Goal: Task Accomplishment & Management: Complete application form

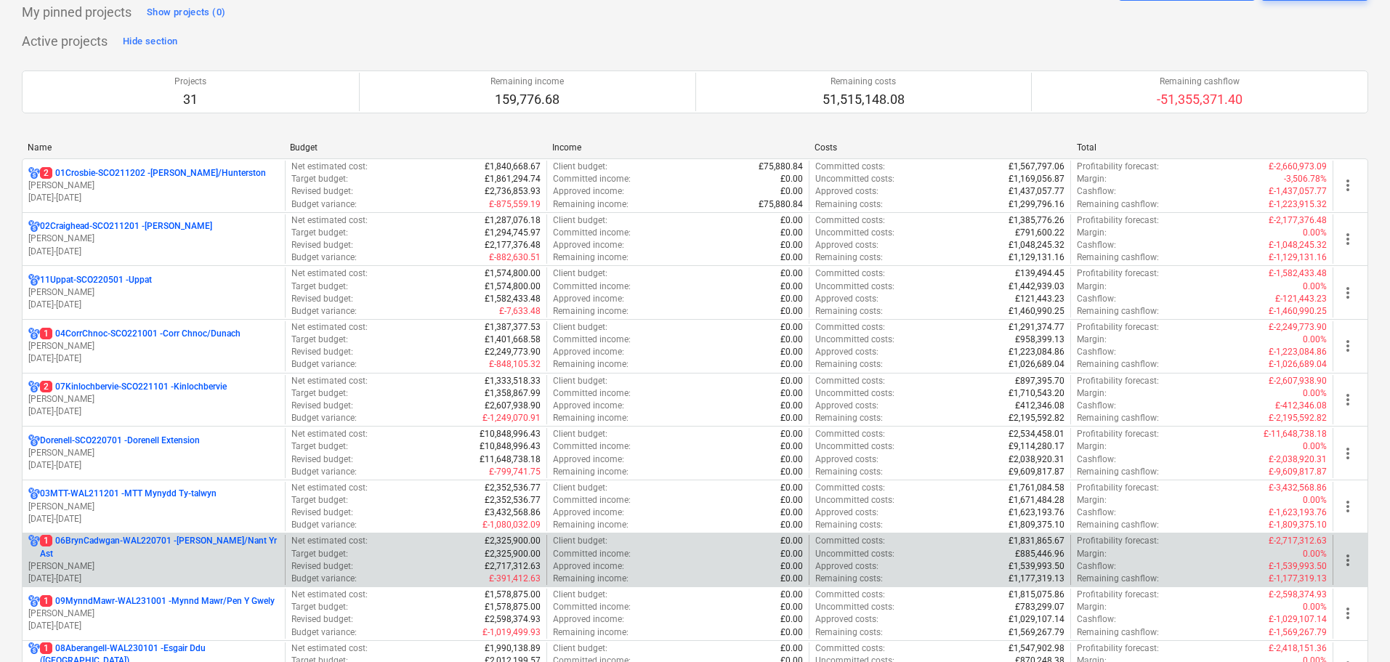
scroll to position [218, 0]
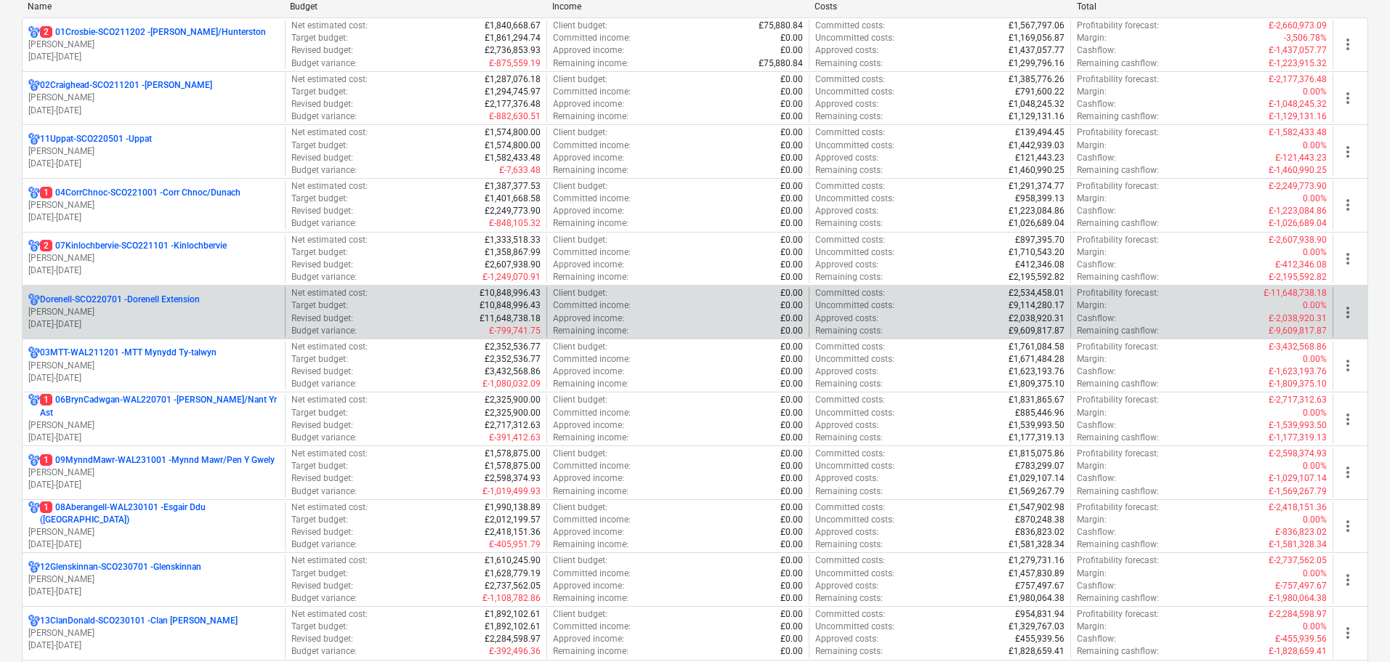
click at [117, 305] on p "Dorenell-SCO220701 - Dorenell Extension" at bounding box center [120, 300] width 160 height 12
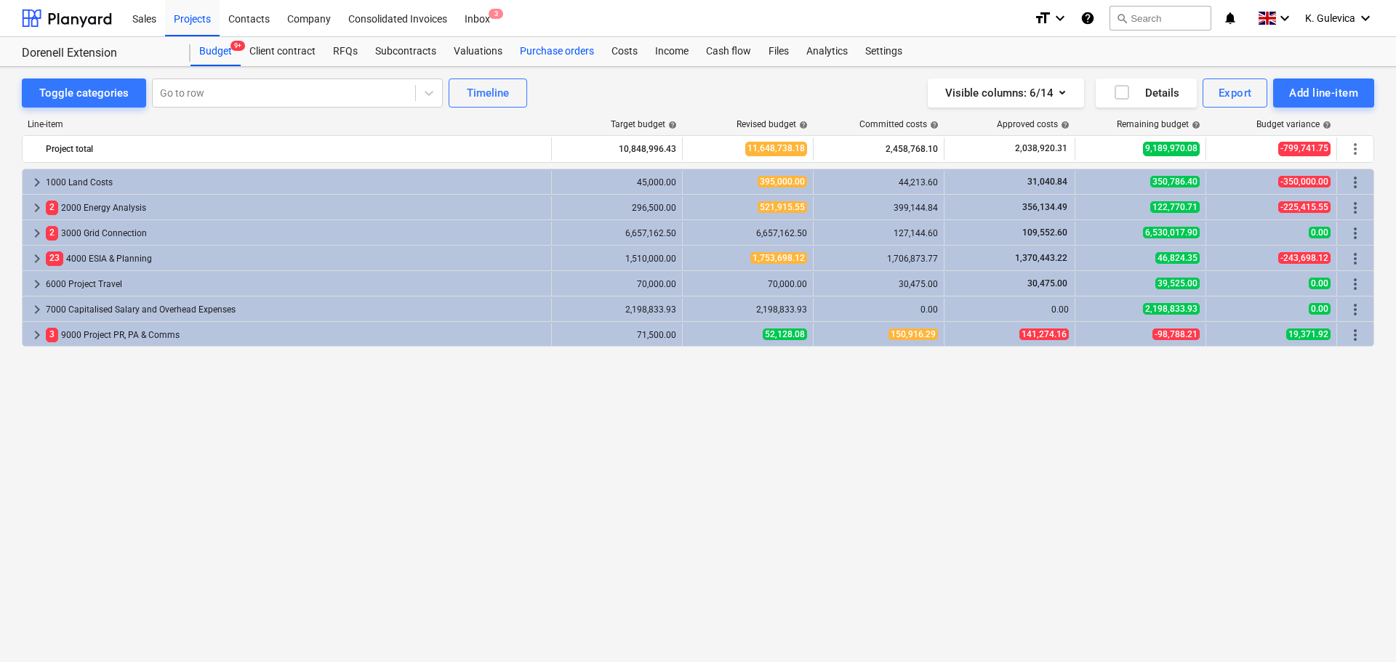
drag, startPoint x: 563, startPoint y: 52, endPoint x: 568, endPoint y: 65, distance: 14.3
click at [563, 52] on div "Purchase orders" at bounding box center [557, 51] width 92 height 29
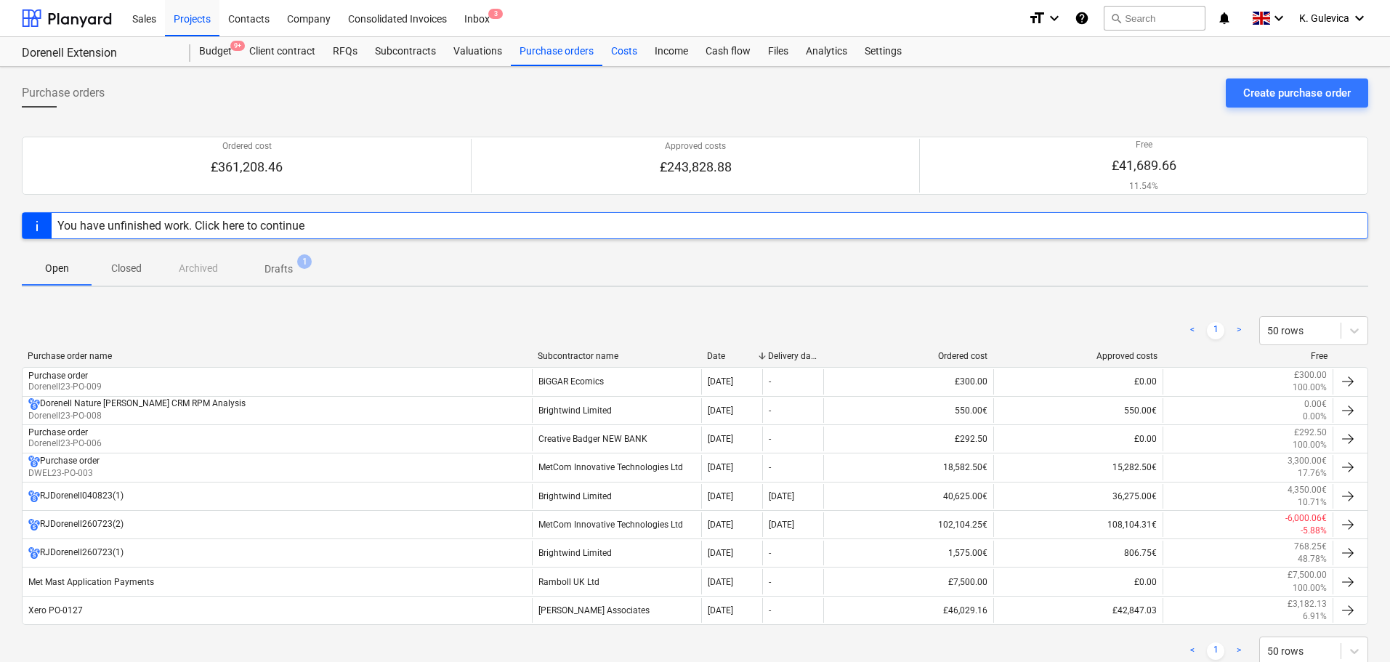
click at [627, 57] on div "Costs" at bounding box center [625, 51] width 44 height 29
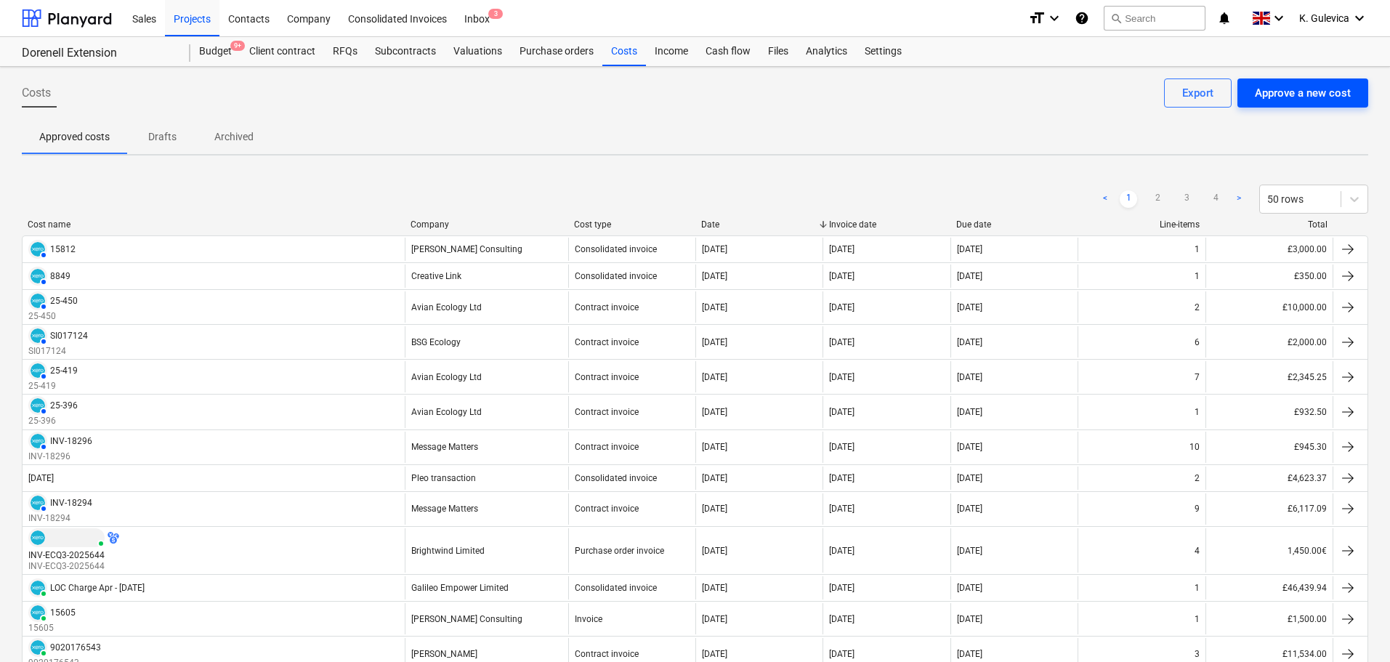
click at [1289, 93] on div "Approve a new cost" at bounding box center [1303, 93] width 96 height 19
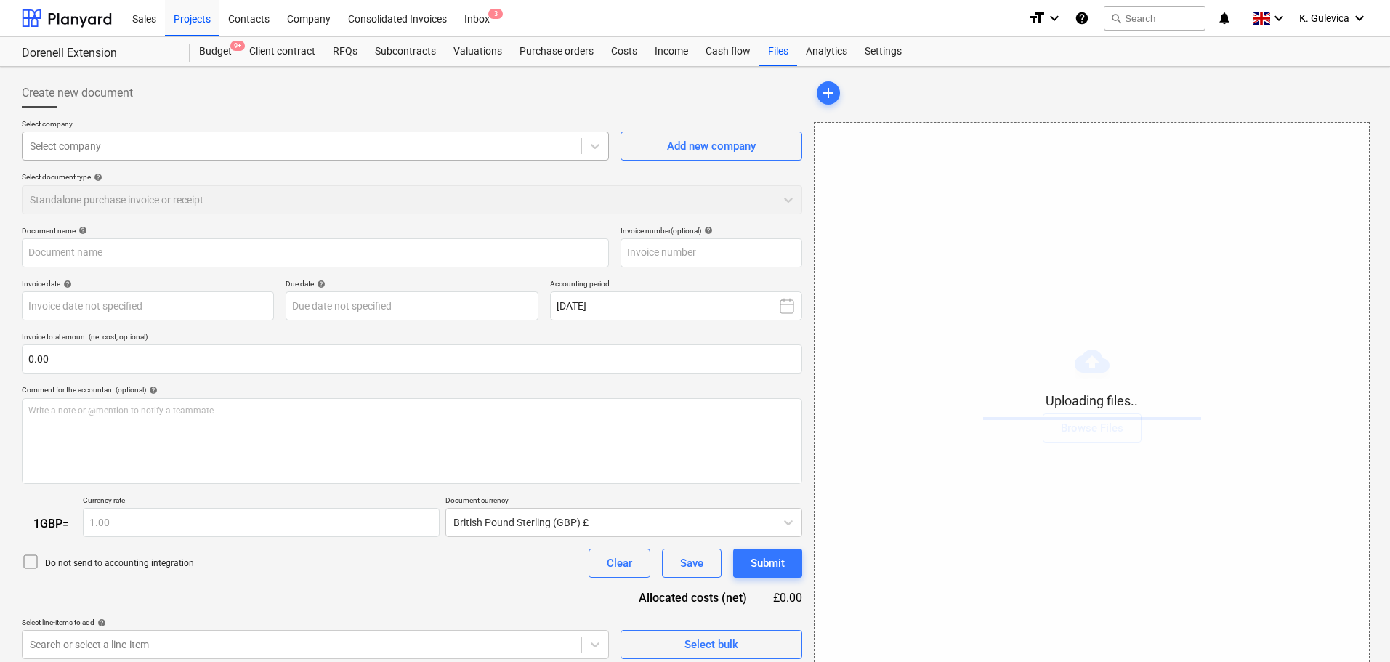
click at [209, 145] on div at bounding box center [302, 146] width 544 height 15
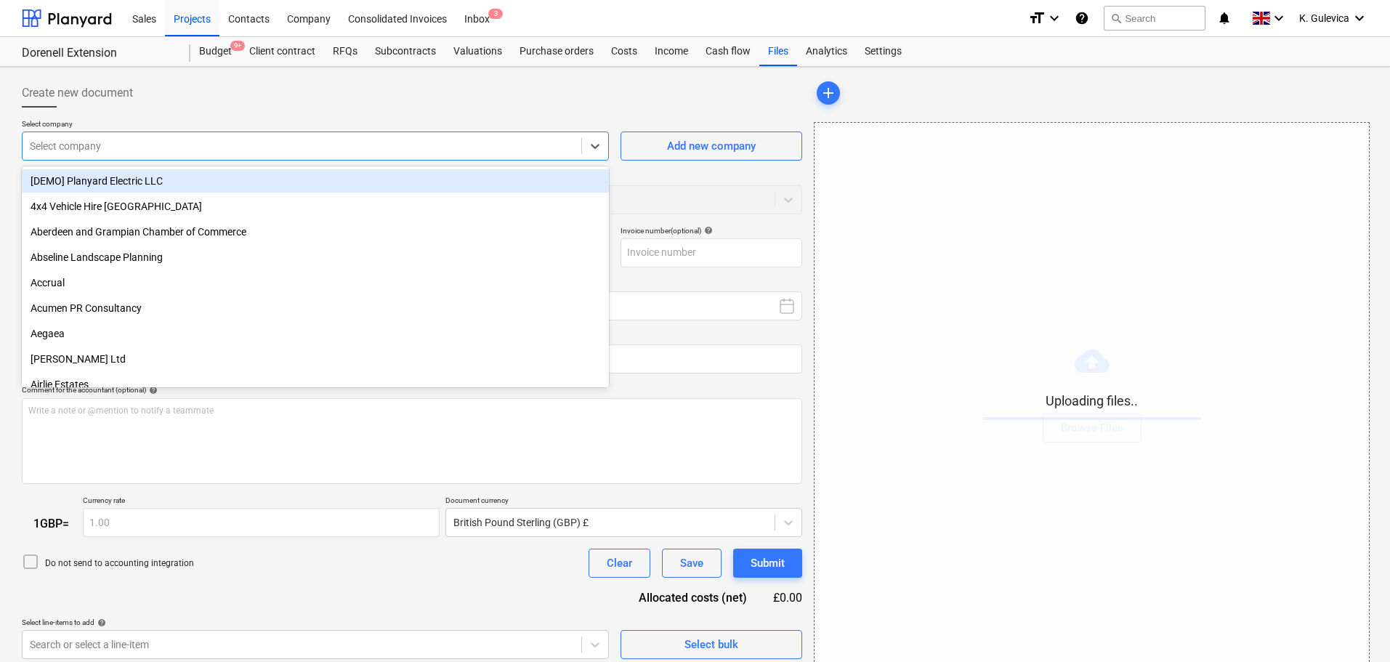
type input "b"
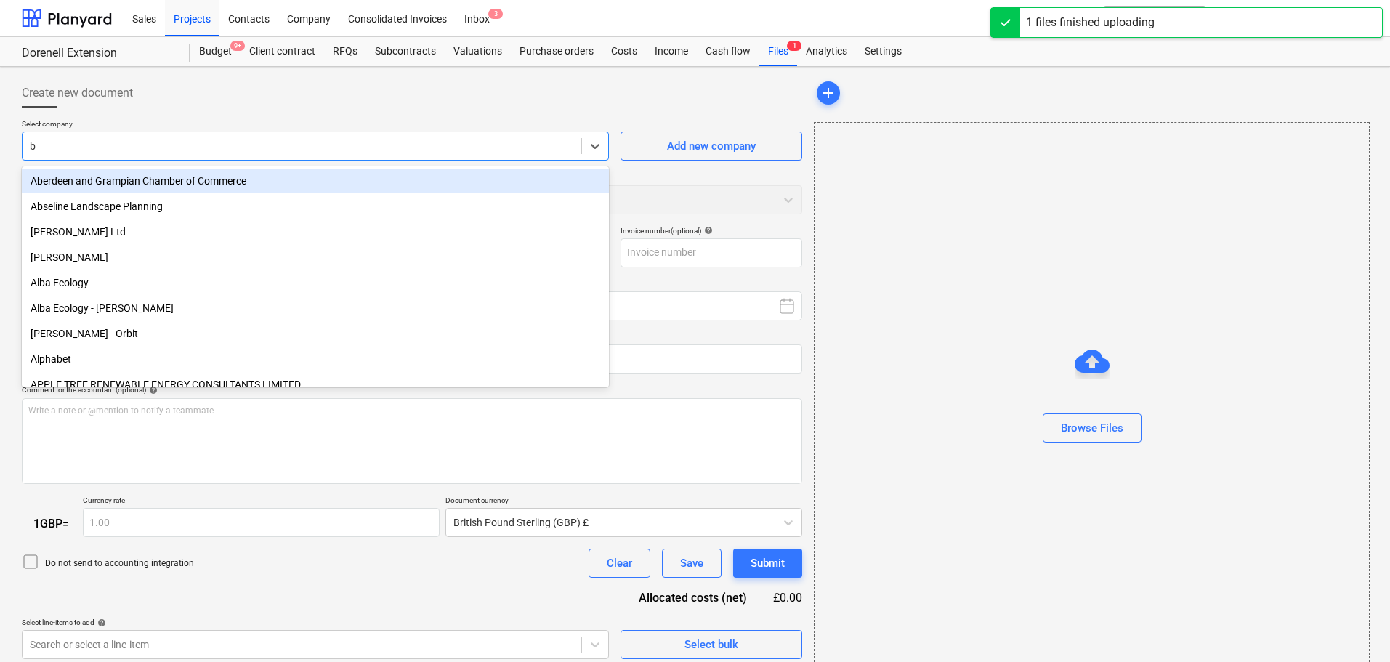
type input "Invoice INV-ECQ3-2025698.pdf"
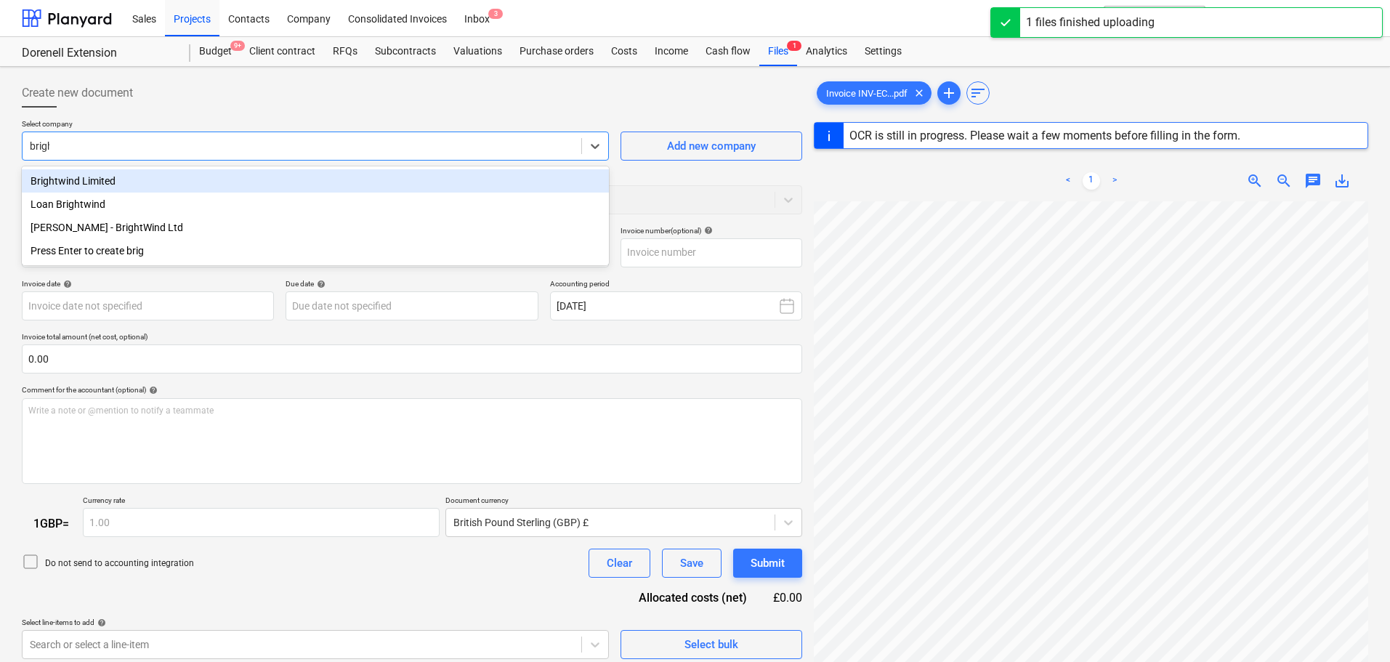
type input "bright"
click at [58, 179] on div "Brightwind Limited" at bounding box center [315, 180] width 587 height 23
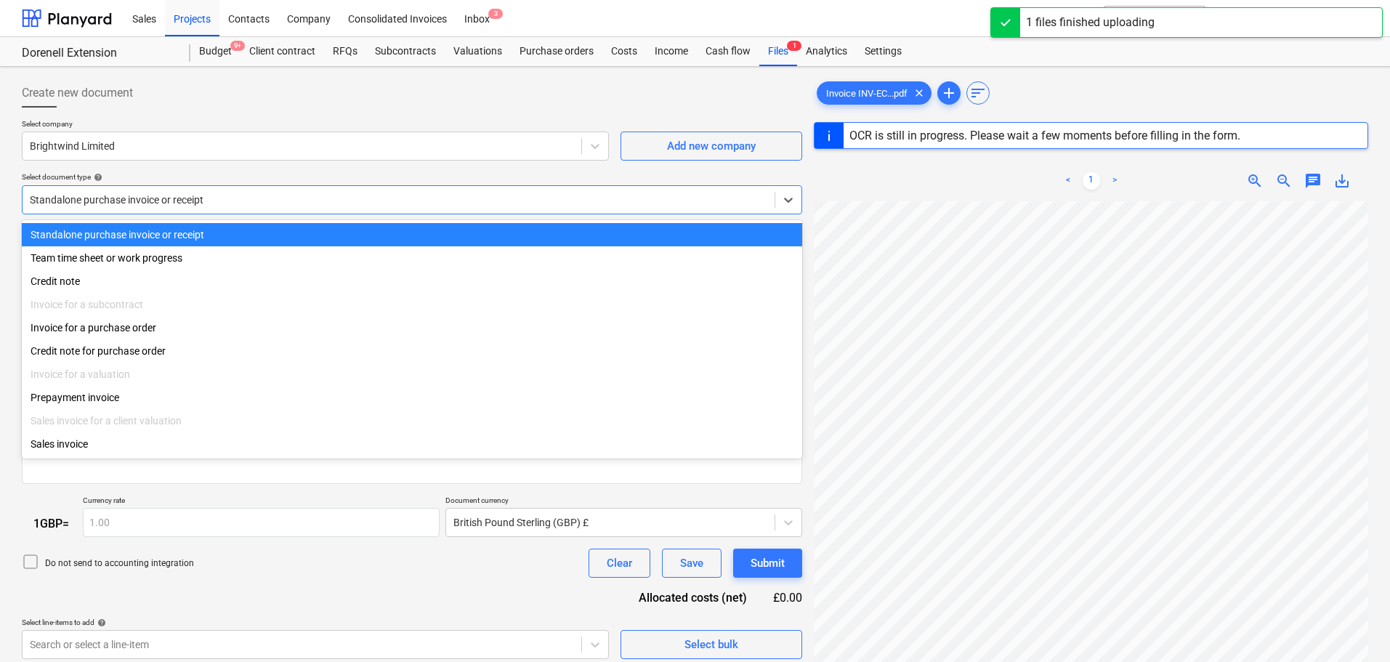
click at [177, 206] on div at bounding box center [399, 200] width 738 height 15
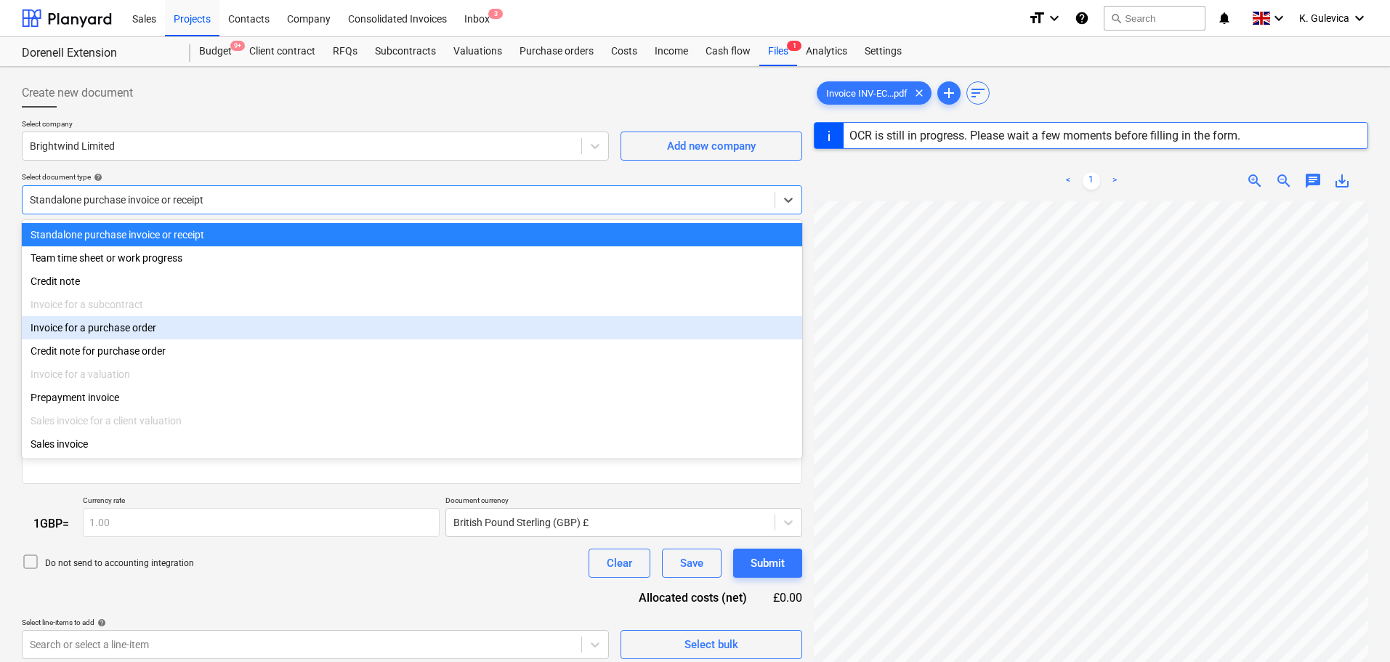
type input "INV-ECQ3-2025698"
type input "[DATE]"
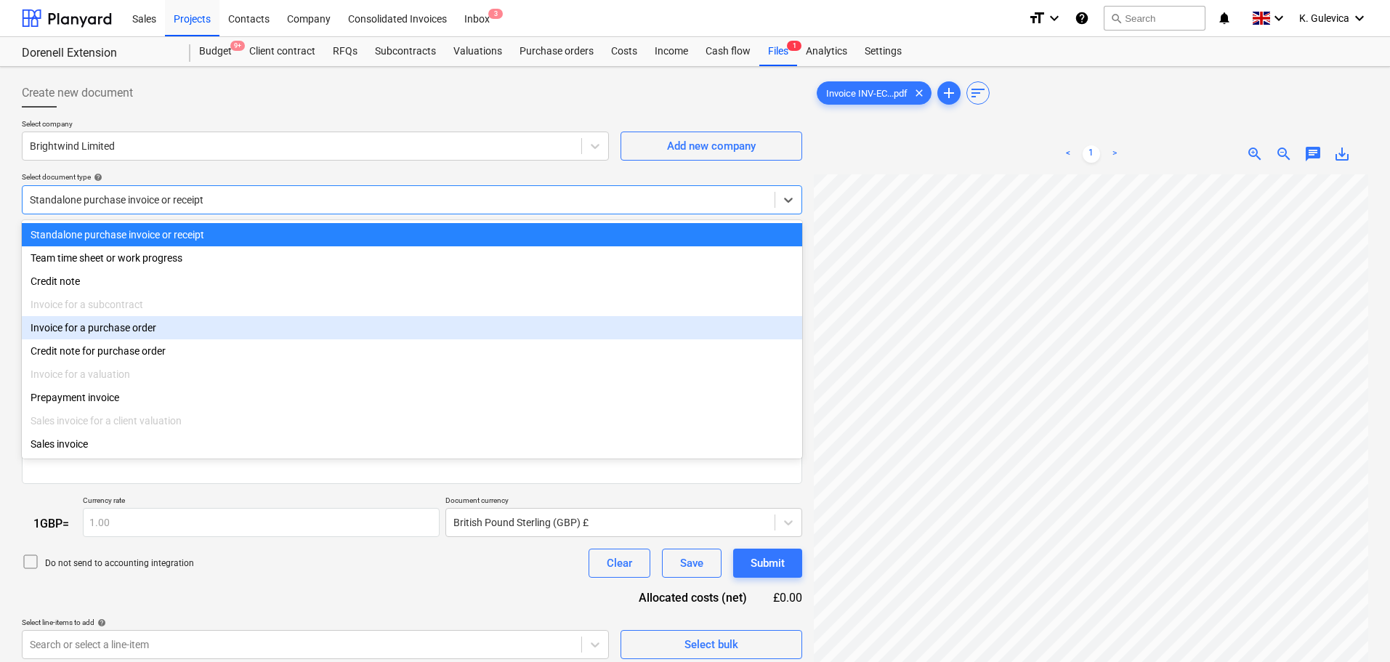
click at [114, 333] on div "Invoice for a purchase order" at bounding box center [412, 327] width 781 height 23
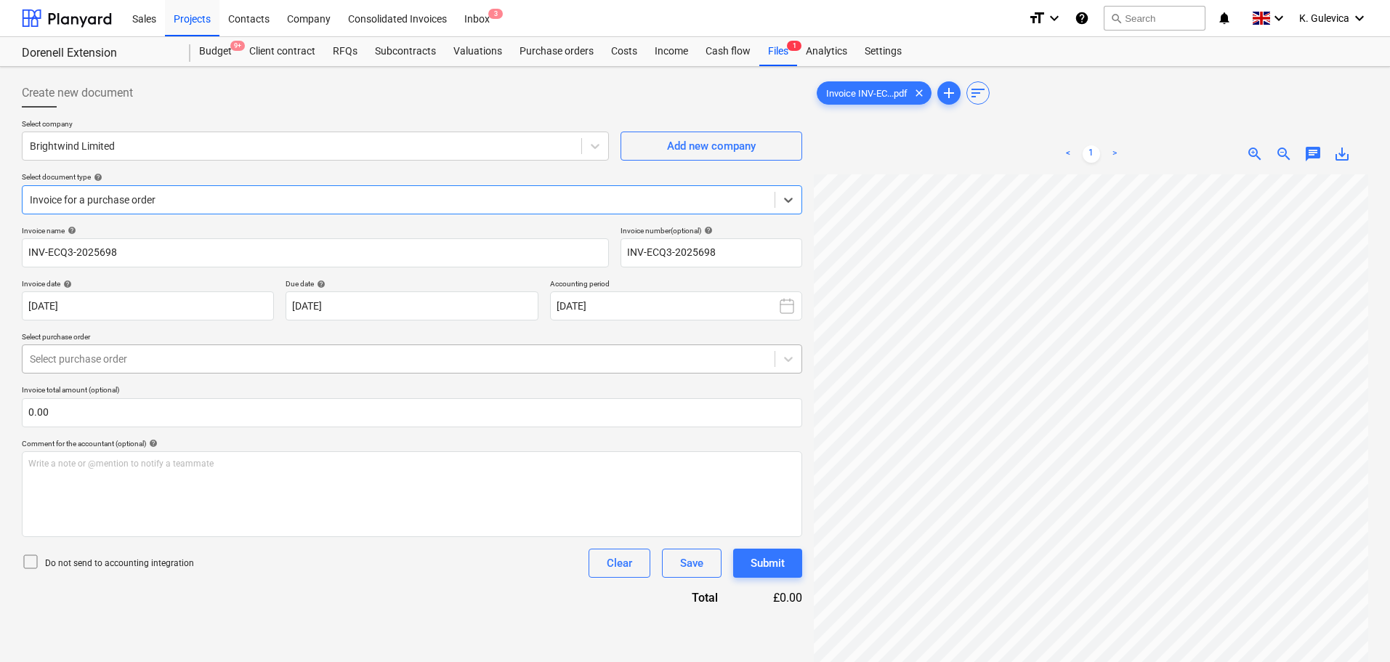
click at [189, 370] on div "Select purchase order" at bounding box center [412, 359] width 781 height 29
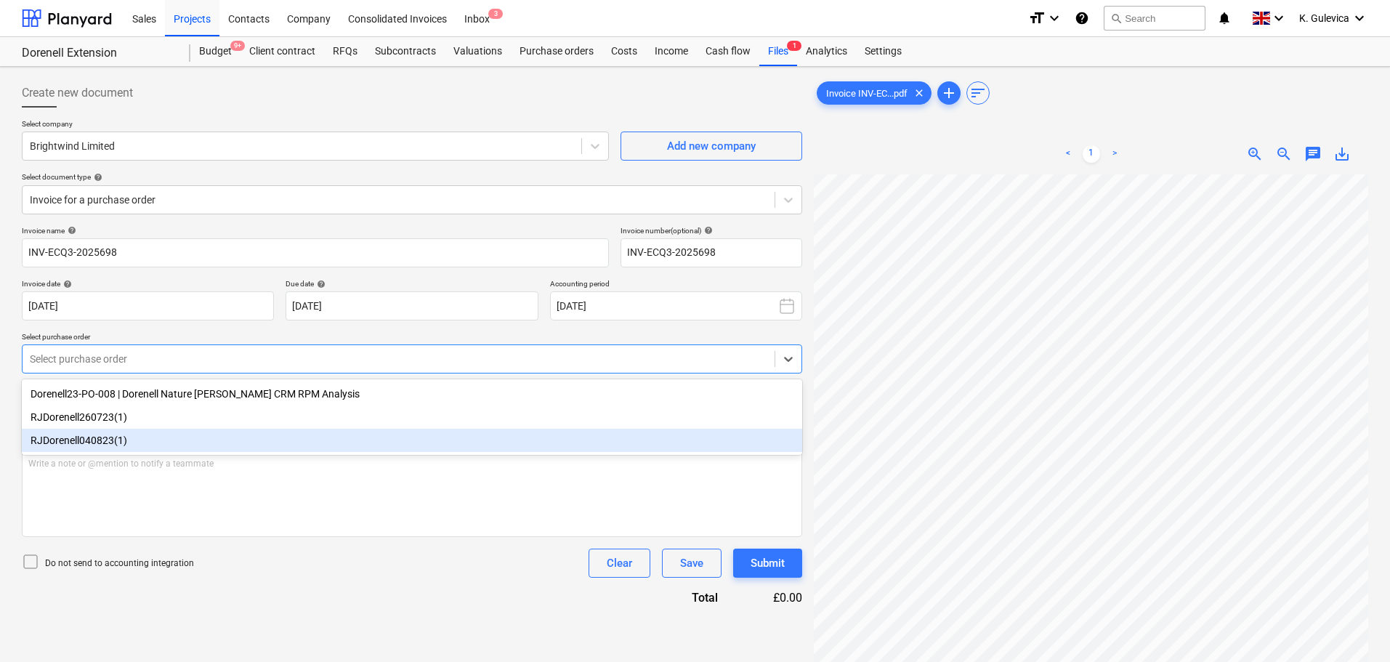
click at [101, 440] on div "RJDorenell040823(1)" at bounding box center [412, 440] width 781 height 23
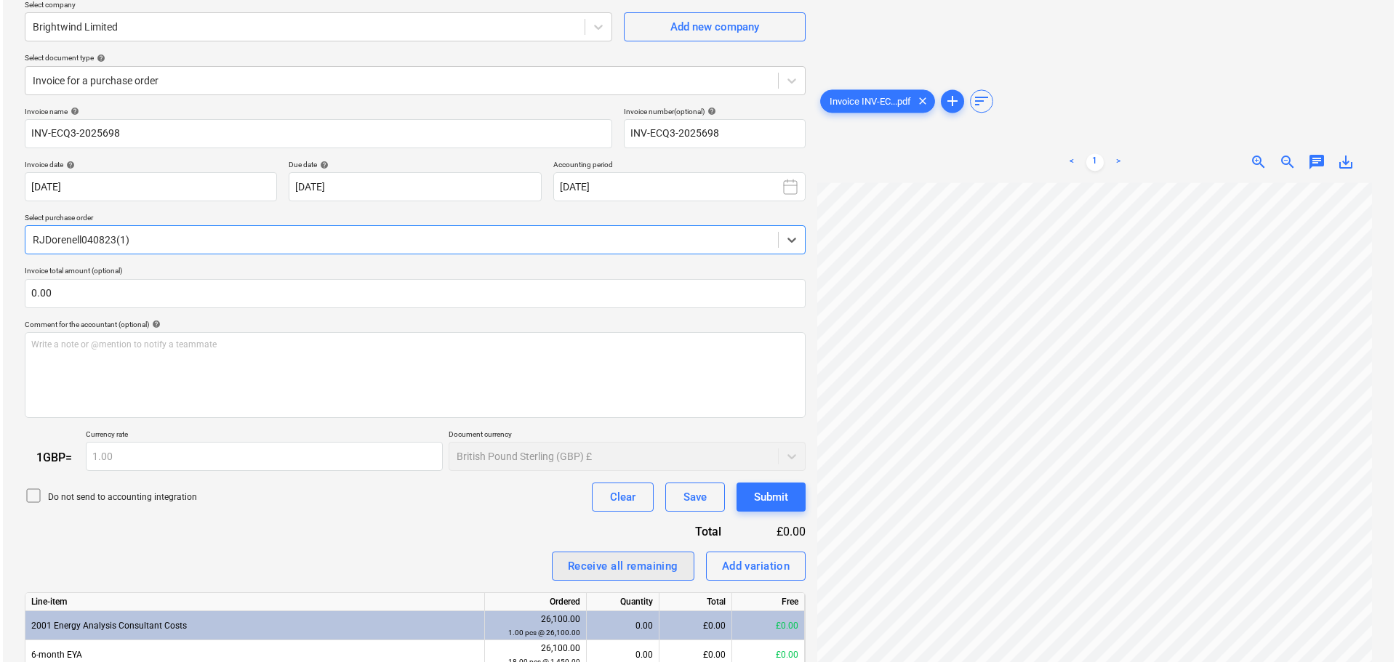
scroll to position [273, 0]
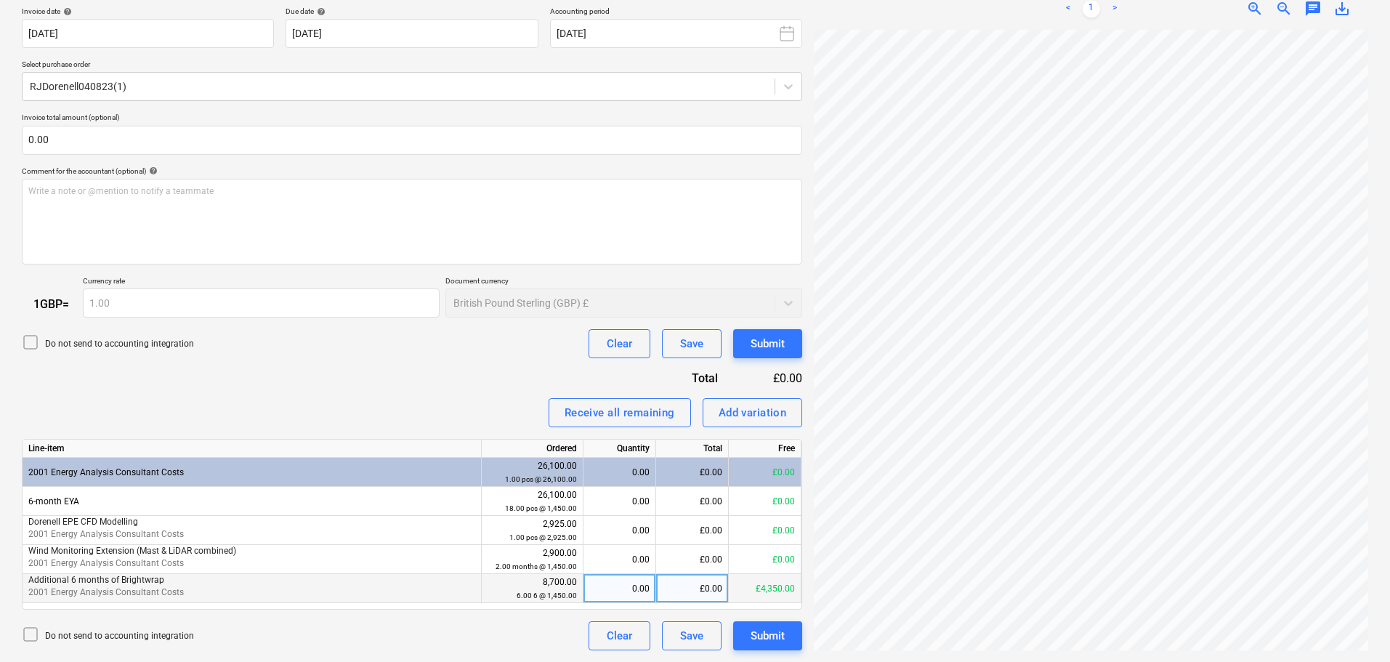
click at [624, 585] on div "0.00" at bounding box center [619, 588] width 60 height 29
type input "1"
click at [802, 633] on button "Submit" at bounding box center [767, 635] width 69 height 29
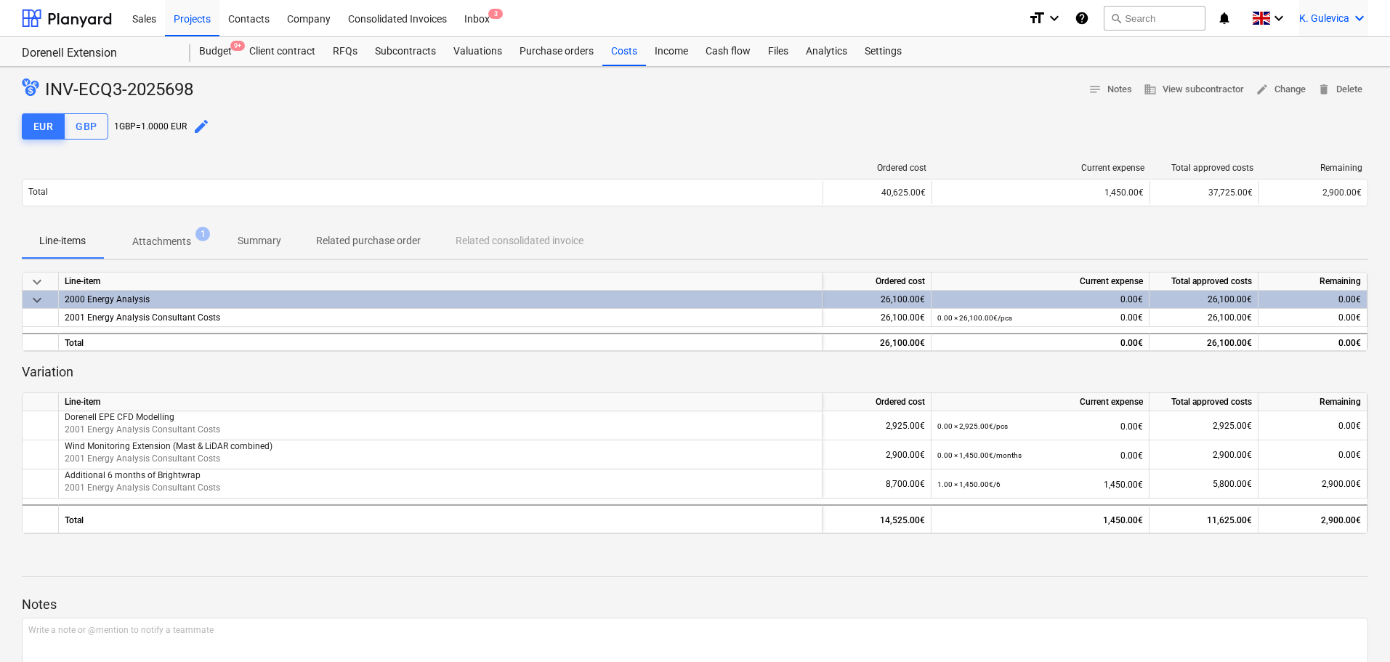
click at [1335, 14] on span "K. Gulevica" at bounding box center [1325, 18] width 50 height 12
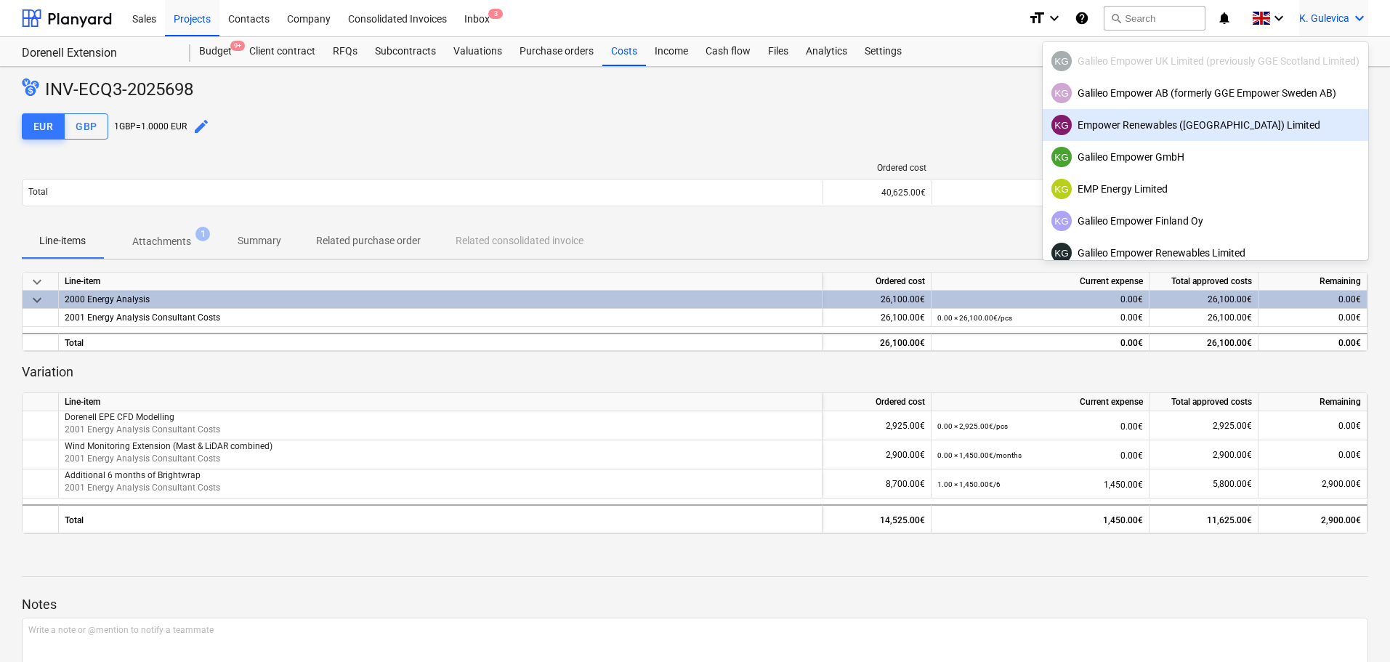
click at [1152, 123] on div "KG Empower Renewables ([GEOGRAPHIC_DATA]) Limited" at bounding box center [1206, 125] width 308 height 20
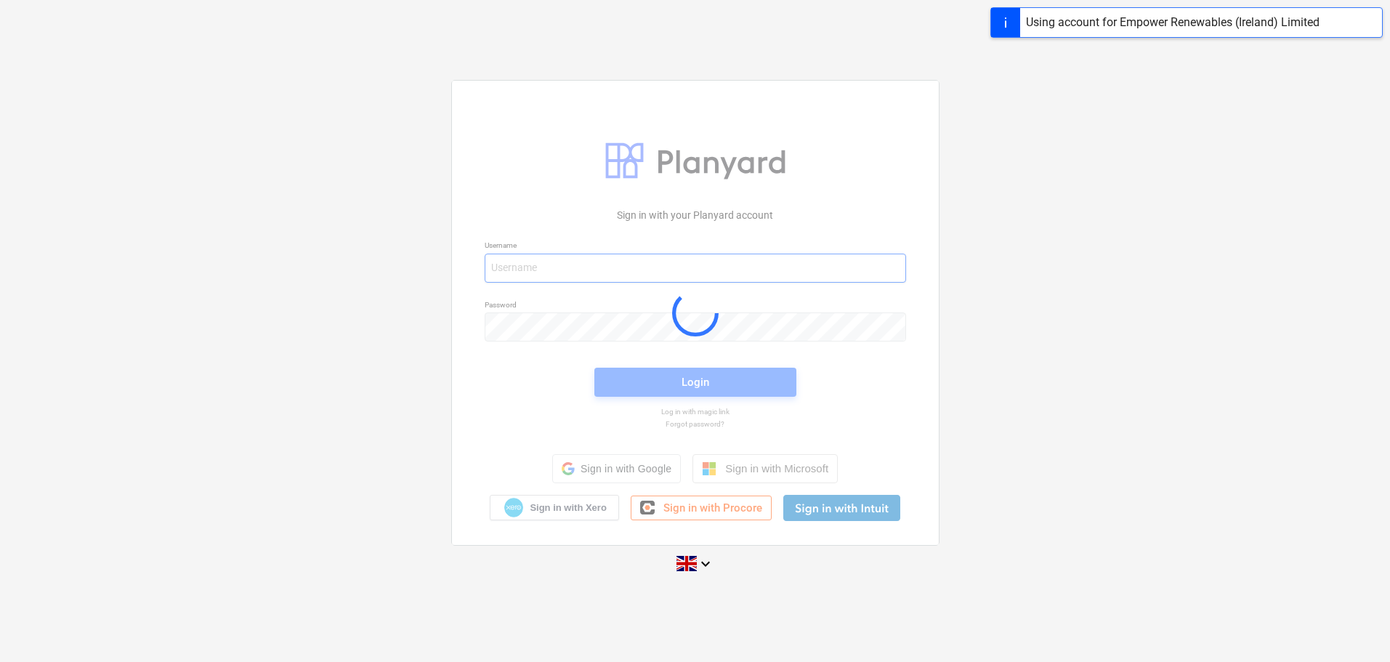
type input "[EMAIL_ADDRESS][DOMAIN_NAME]"
